Goal: Find specific page/section: Find specific page/section

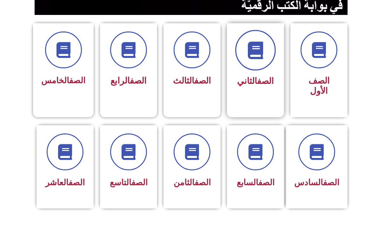
scroll to position [159, 0]
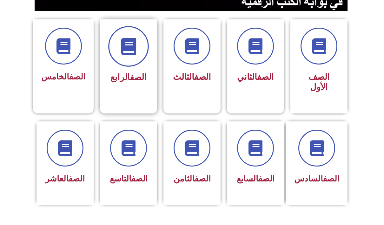
click at [137, 52] on icon at bounding box center [128, 46] width 17 height 17
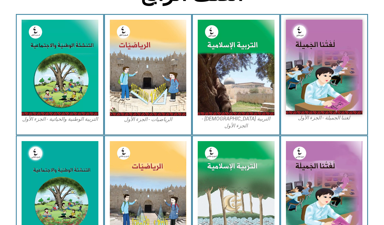
scroll to position [190, 0]
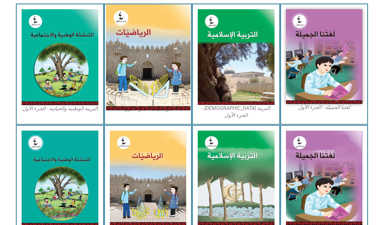
click at [170, 63] on img at bounding box center [148, 57] width 84 height 106
click at [170, 64] on img at bounding box center [148, 57] width 84 height 106
click at [149, 70] on img at bounding box center [148, 57] width 84 height 106
click at [151, 71] on img at bounding box center [148, 57] width 84 height 106
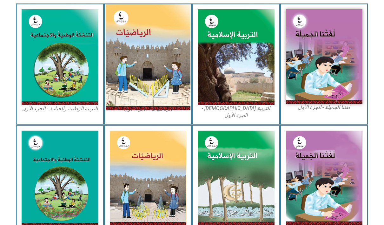
click at [151, 71] on img at bounding box center [148, 57] width 84 height 106
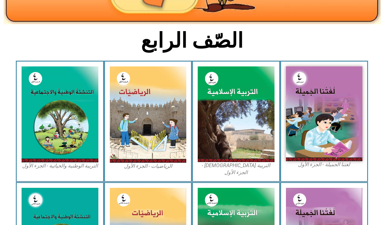
scroll to position [129, 0]
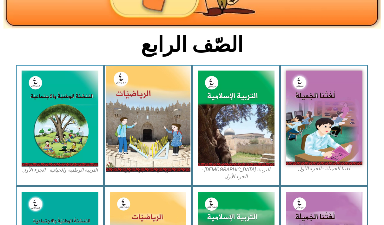
click at [140, 108] on img at bounding box center [148, 119] width 84 height 106
click at [140, 109] on img at bounding box center [148, 119] width 84 height 106
click at [170, 136] on img at bounding box center [148, 119] width 84 height 106
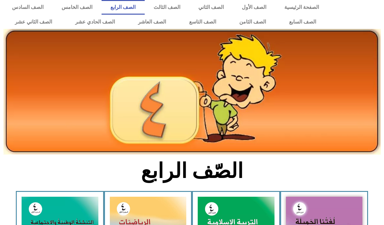
scroll to position [0, 0]
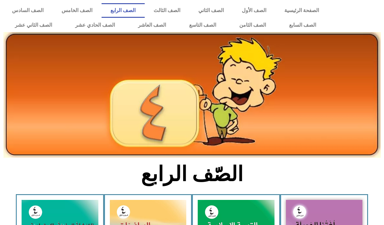
click at [145, 9] on link "الصف الرابع" at bounding box center [123, 10] width 43 height 15
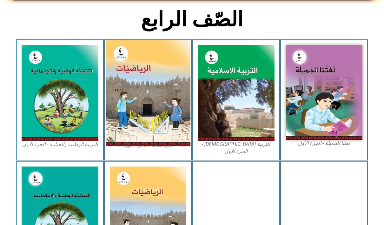
scroll to position [159, 0]
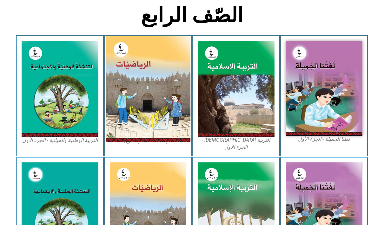
click at [164, 91] on img at bounding box center [148, 89] width 84 height 106
click at [165, 91] on img at bounding box center [148, 89] width 84 height 106
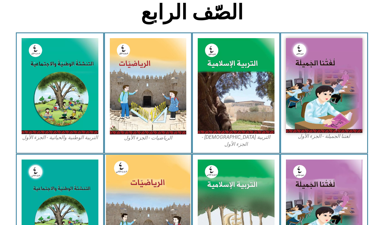
scroll to position [150, 0]
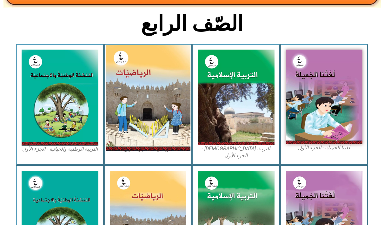
click at [164, 90] on img at bounding box center [148, 98] width 84 height 106
click at [165, 90] on img at bounding box center [148, 98] width 84 height 106
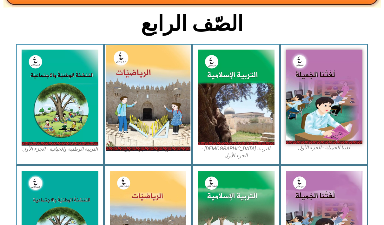
click at [165, 90] on img at bounding box center [148, 98] width 84 height 106
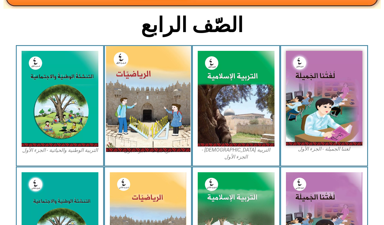
scroll to position [159, 0]
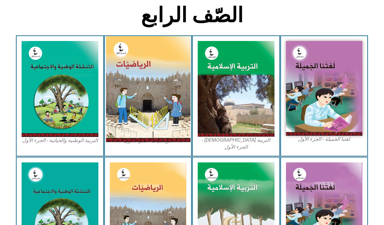
click at [148, 99] on img at bounding box center [148, 89] width 84 height 106
click at [148, 100] on img at bounding box center [148, 89] width 84 height 106
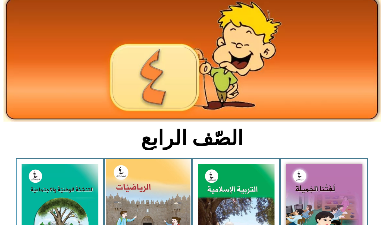
scroll to position [0, 0]
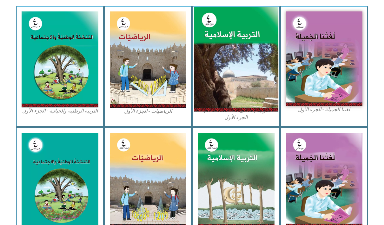
scroll to position [190, 0]
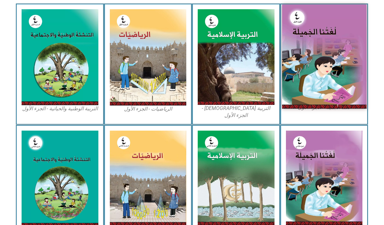
click at [341, 80] on img at bounding box center [324, 56] width 84 height 104
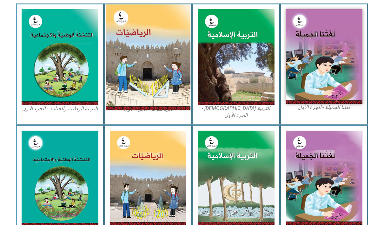
click at [169, 92] on img at bounding box center [148, 57] width 84 height 106
